Goal: Check status: Check status

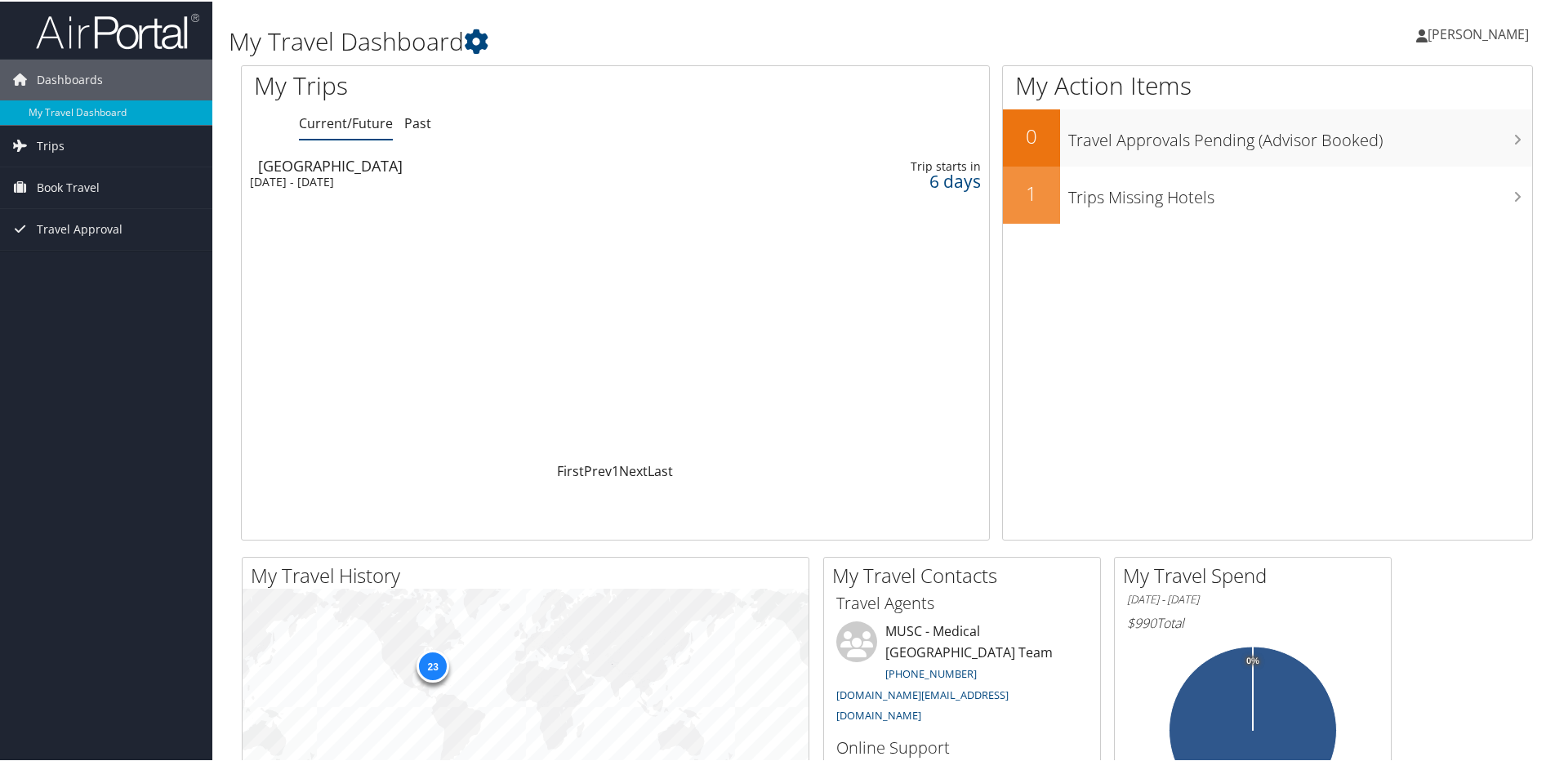
click at [314, 176] on div "[DATE] - [DATE]" at bounding box center [478, 180] width 457 height 15
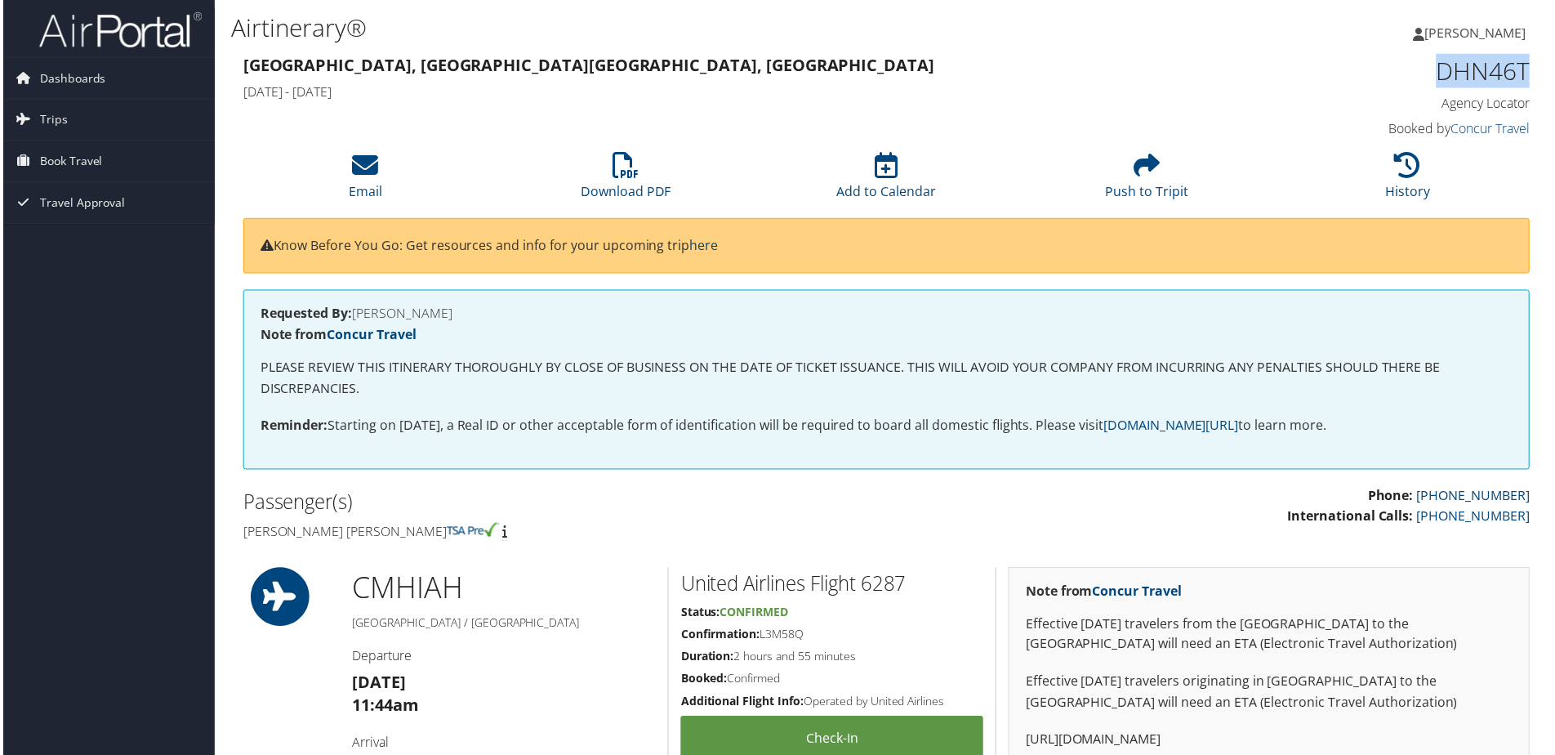
drag, startPoint x: 1526, startPoint y: 63, endPoint x: 1437, endPoint y: 69, distance: 88.4
click at [1437, 69] on h1 "DHN46T" at bounding box center [1380, 71] width 305 height 34
copy h1 "DHN46T"
